Goal: Task Accomplishment & Management: Use online tool/utility

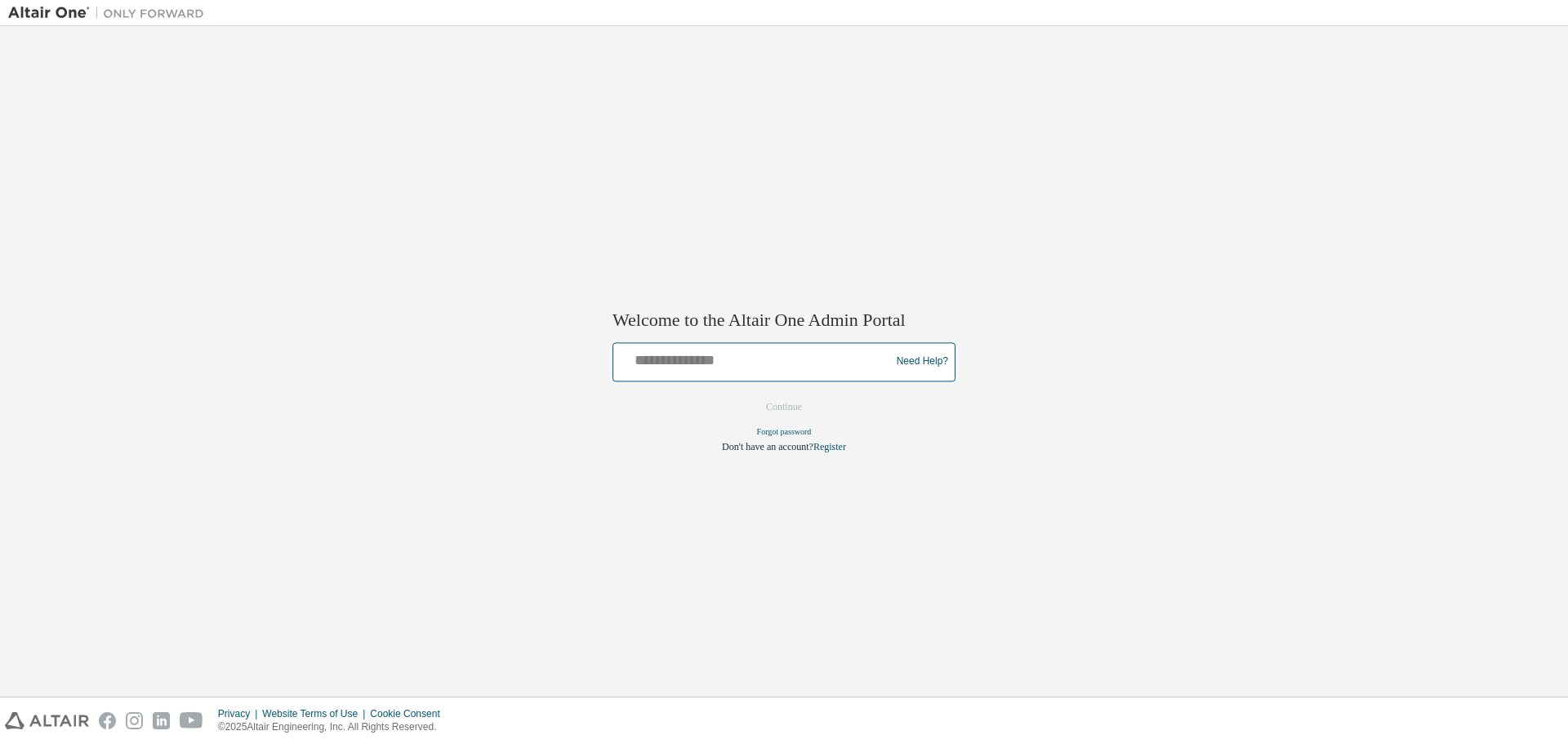
click at [748, 361] on input "text" at bounding box center [754, 358] width 269 height 24
type input "**********"
click at [787, 410] on button "Continue" at bounding box center [783, 407] width 70 height 25
